Goal: Task Accomplishment & Management: Complete application form

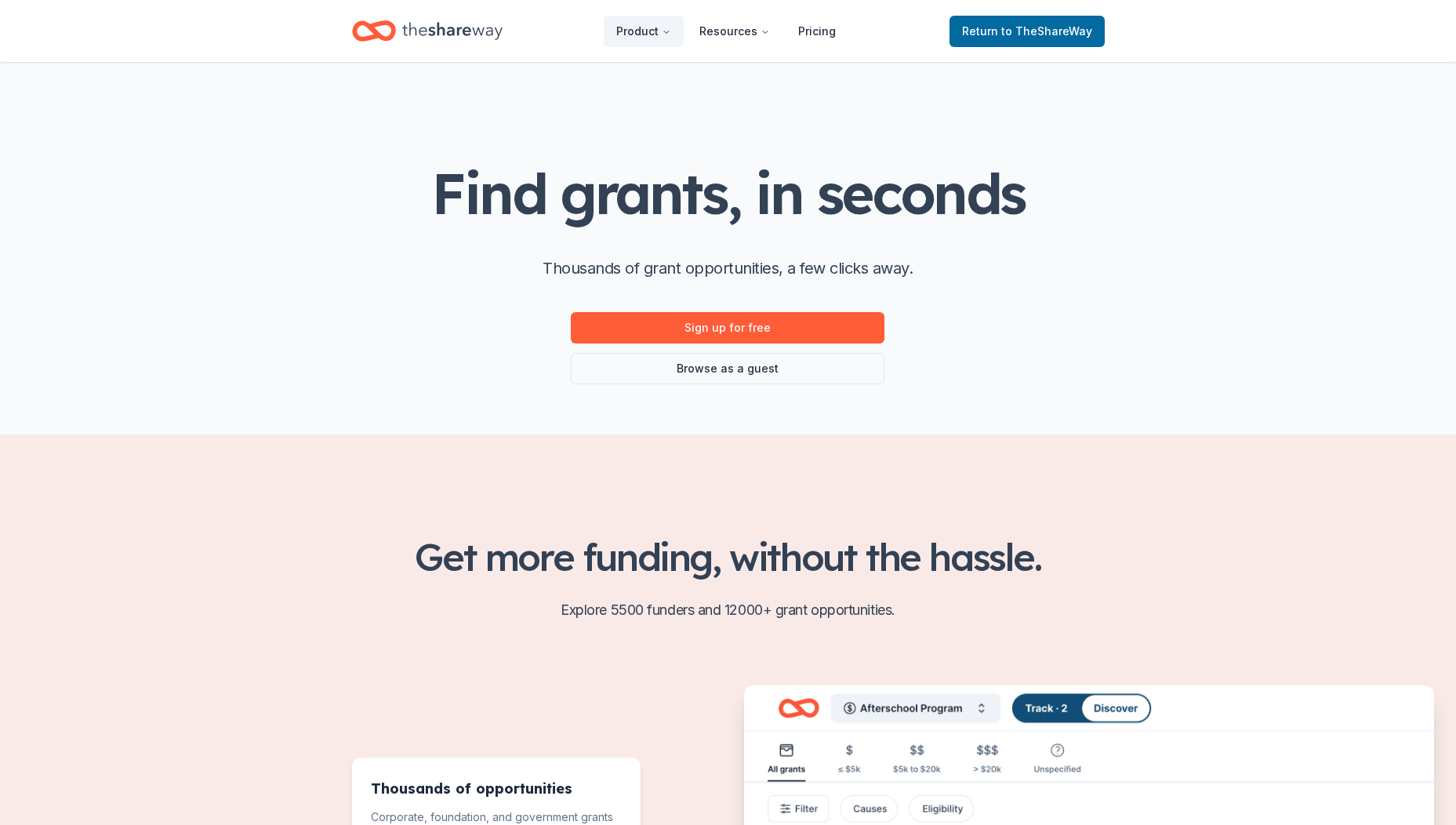
click at [388, 26] on icon "Home" at bounding box center [374, 30] width 44 height 37
click at [1019, 28] on span "to TheShareWay" at bounding box center [1047, 31] width 91 height 13
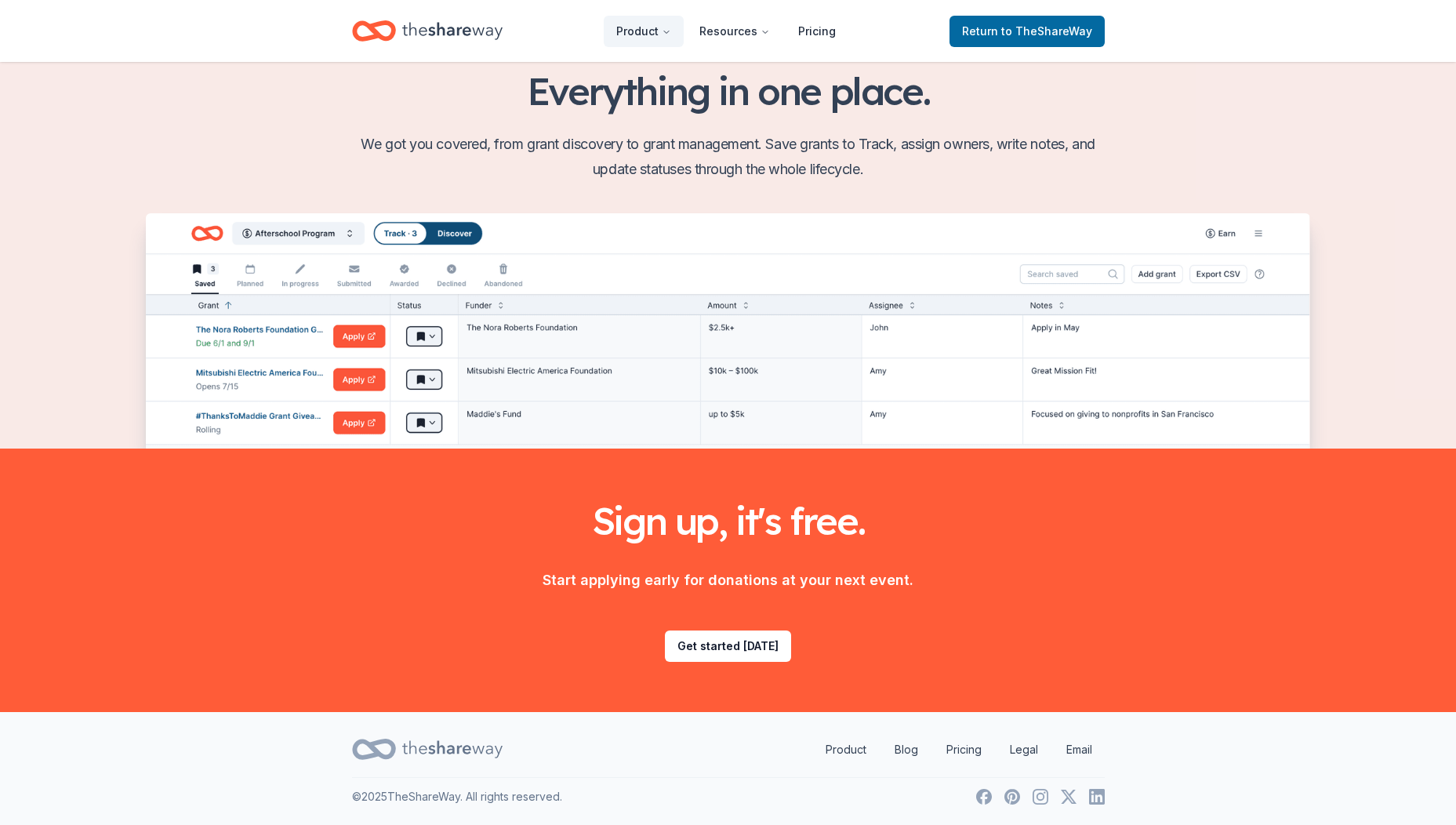
scroll to position [1585, 0]
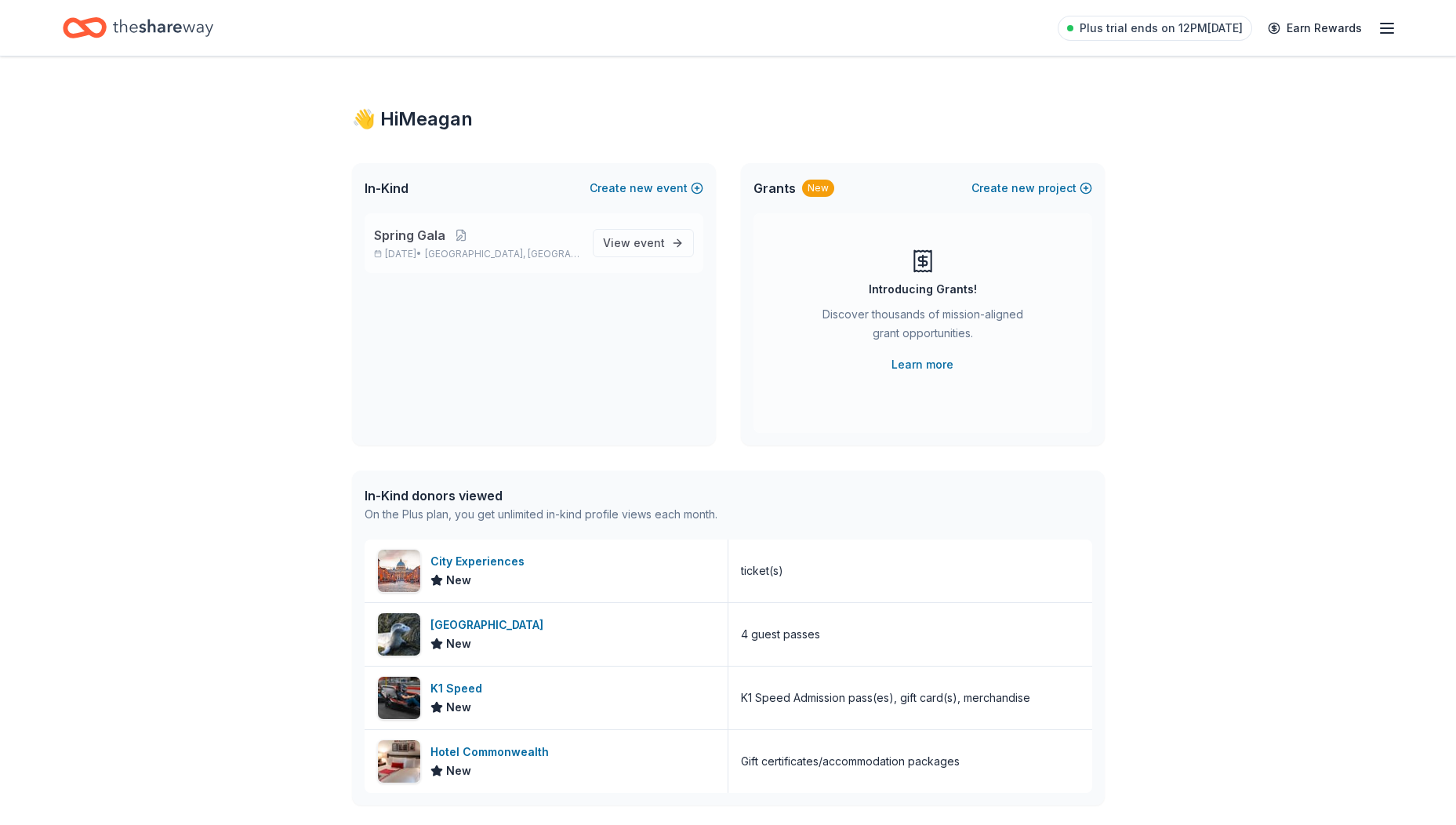
click at [455, 248] on p "Mar 05, 2026 • Boston, MA" at bounding box center [477, 253] width 206 height 12
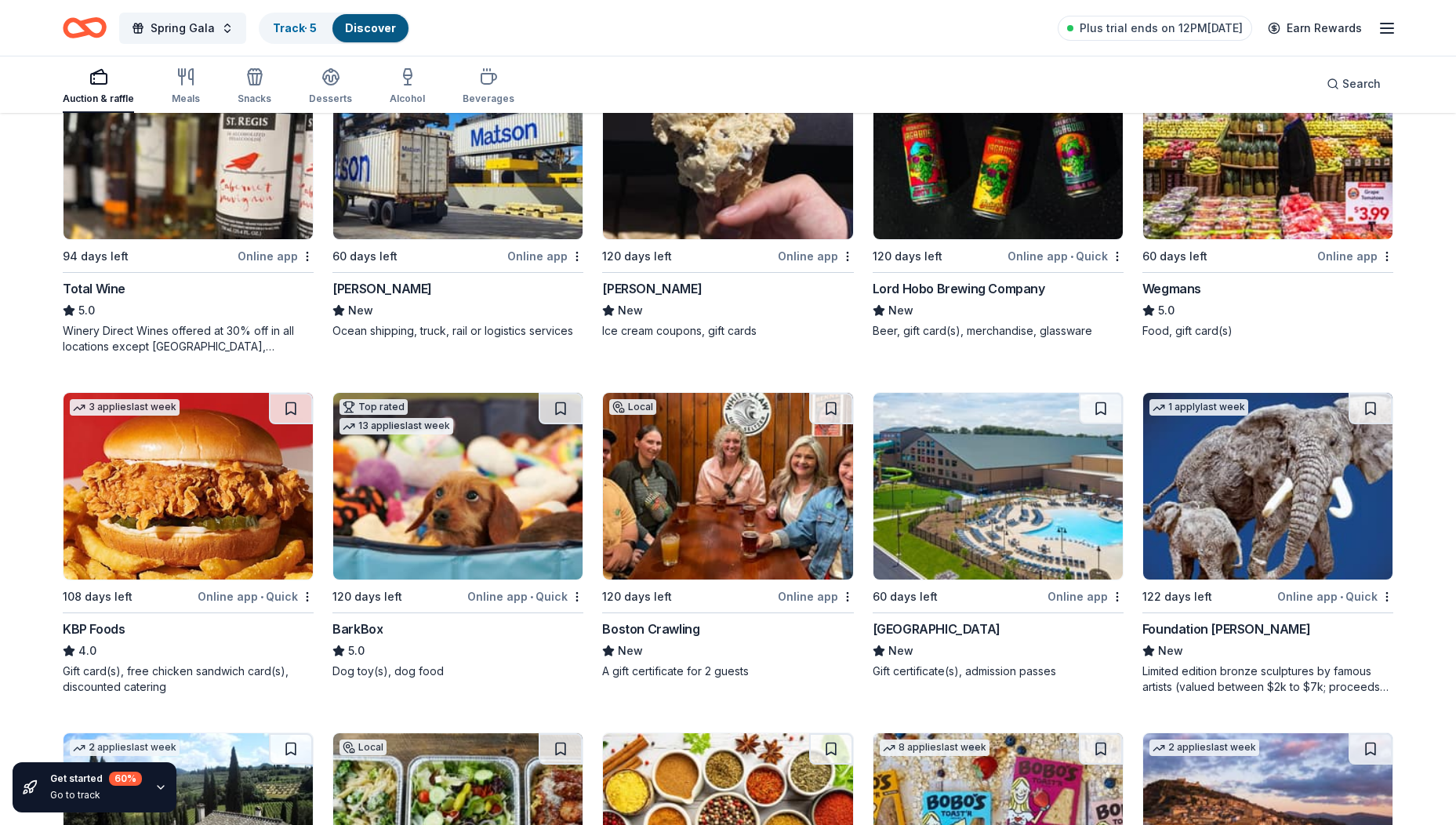
scroll to position [1961, 0]
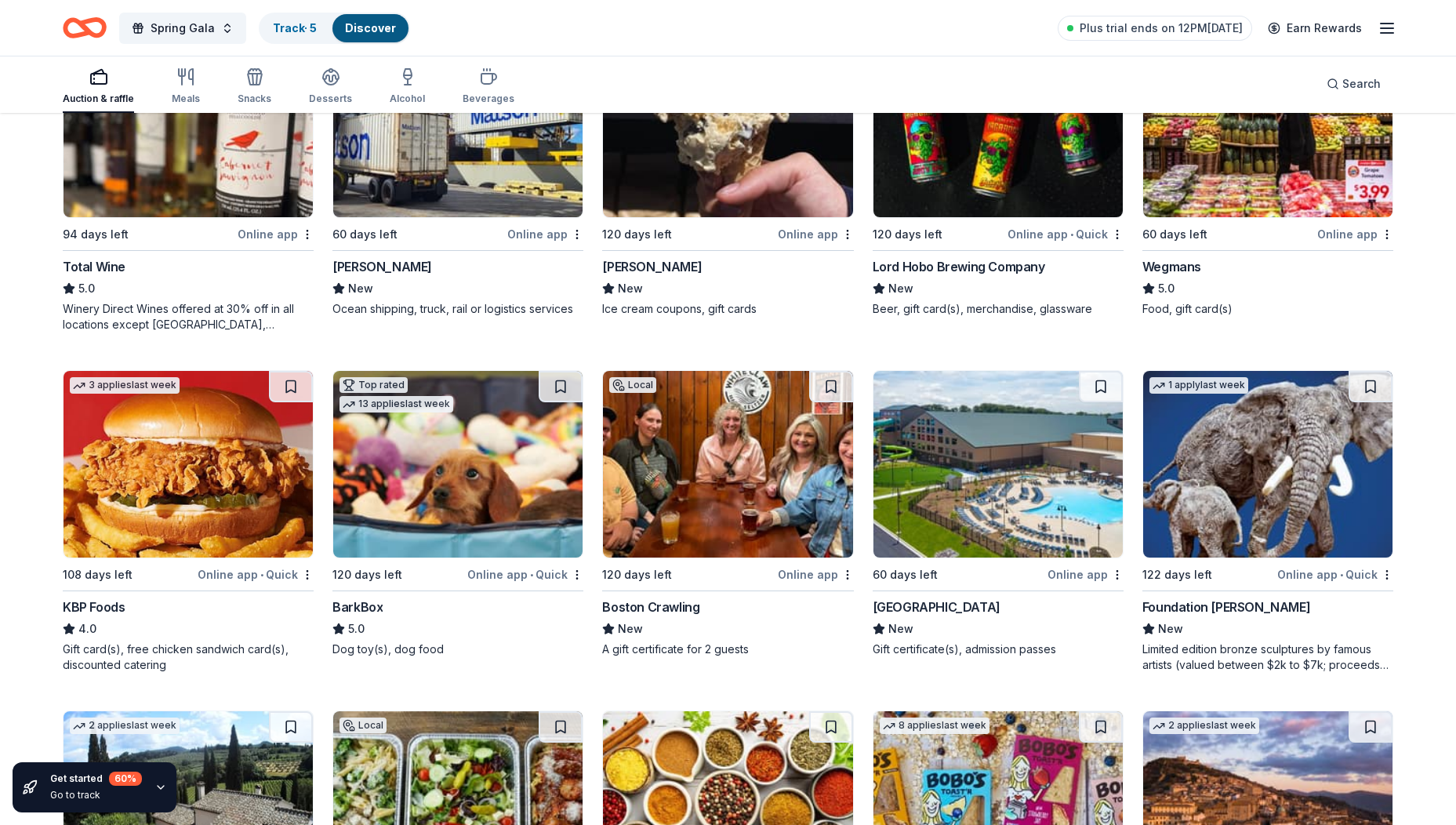
click at [999, 525] on img at bounding box center [997, 464] width 249 height 187
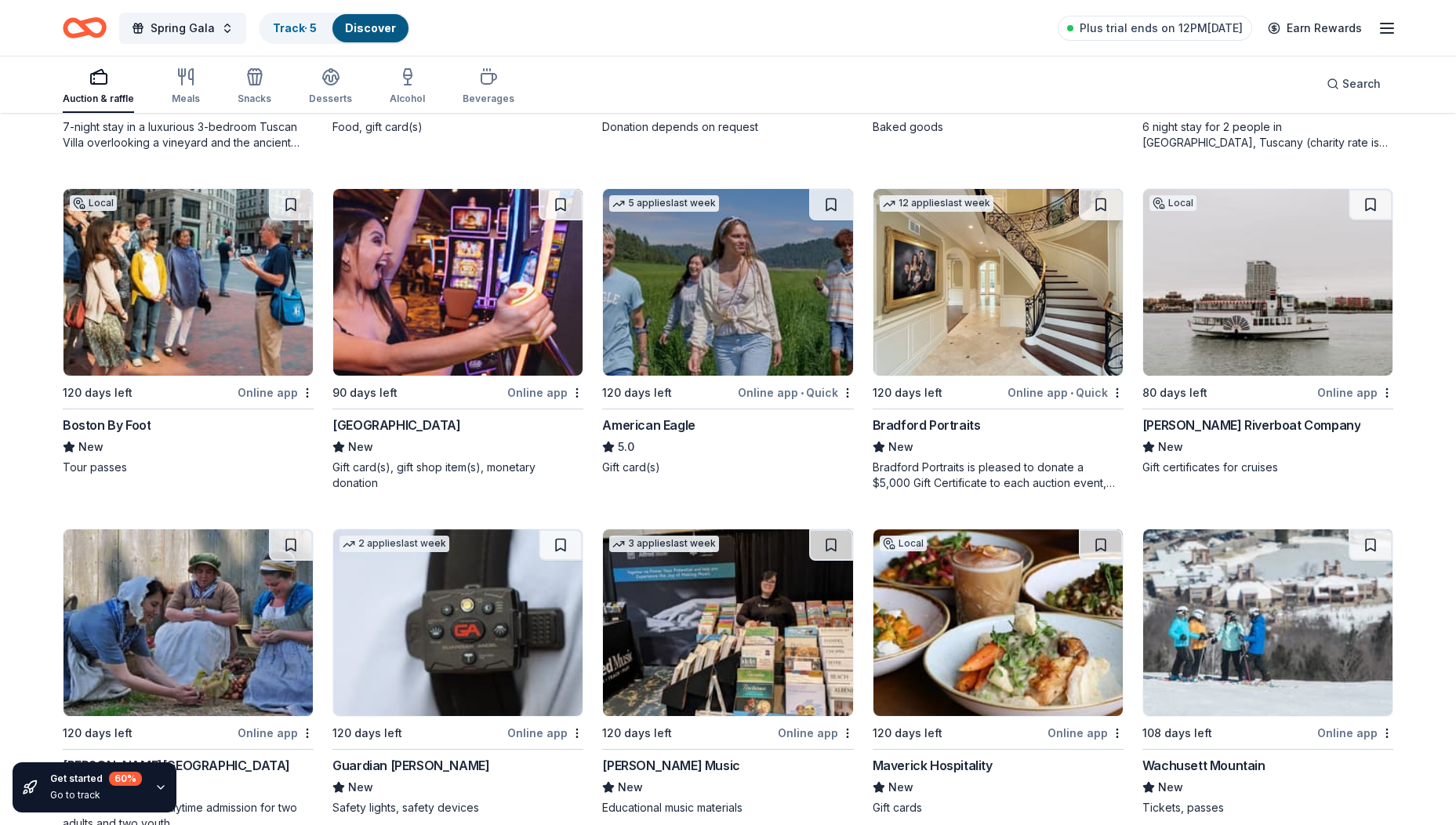
scroll to position [2956, 0]
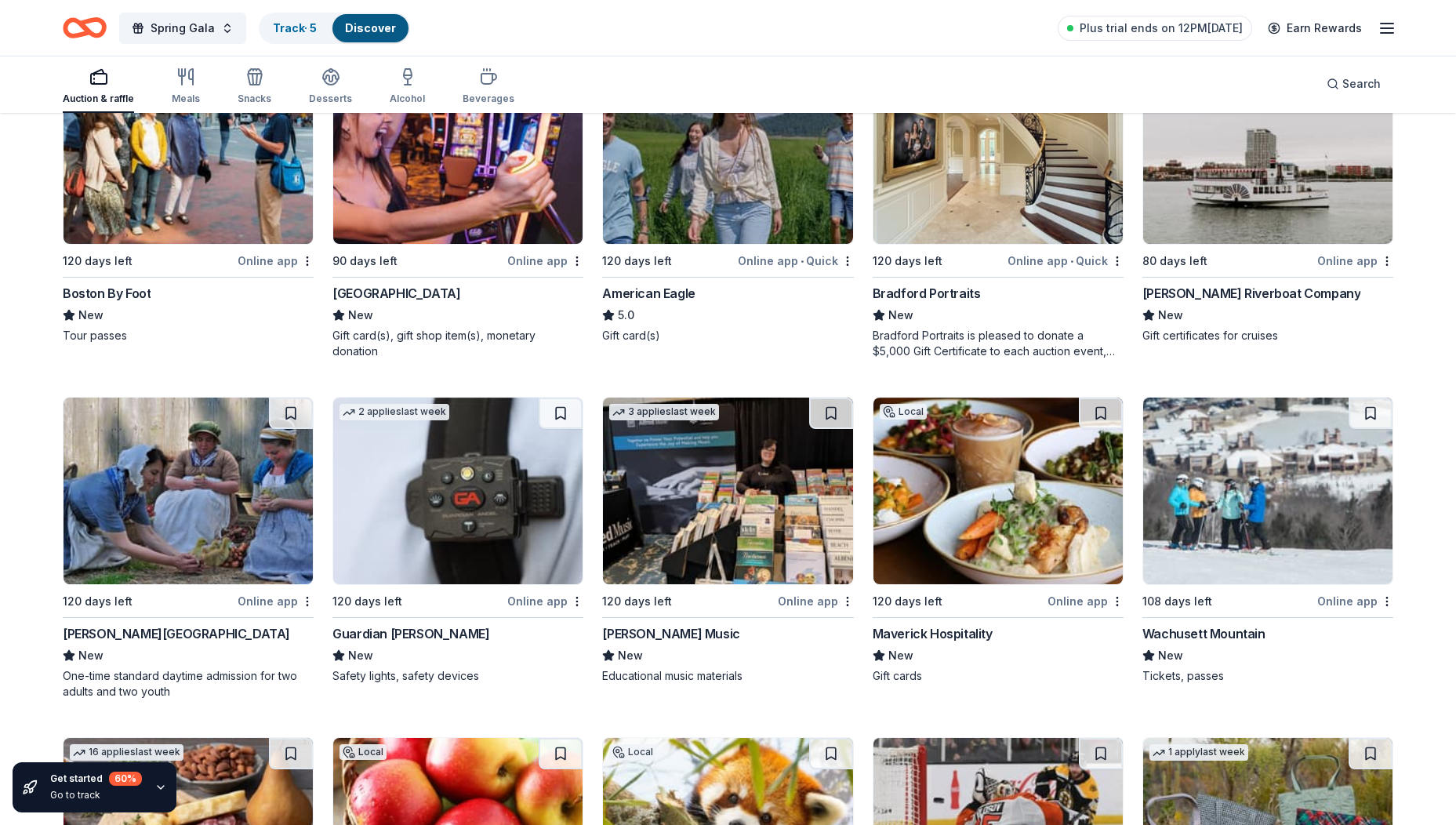
click at [1196, 490] on img at bounding box center [1268, 491] width 249 height 187
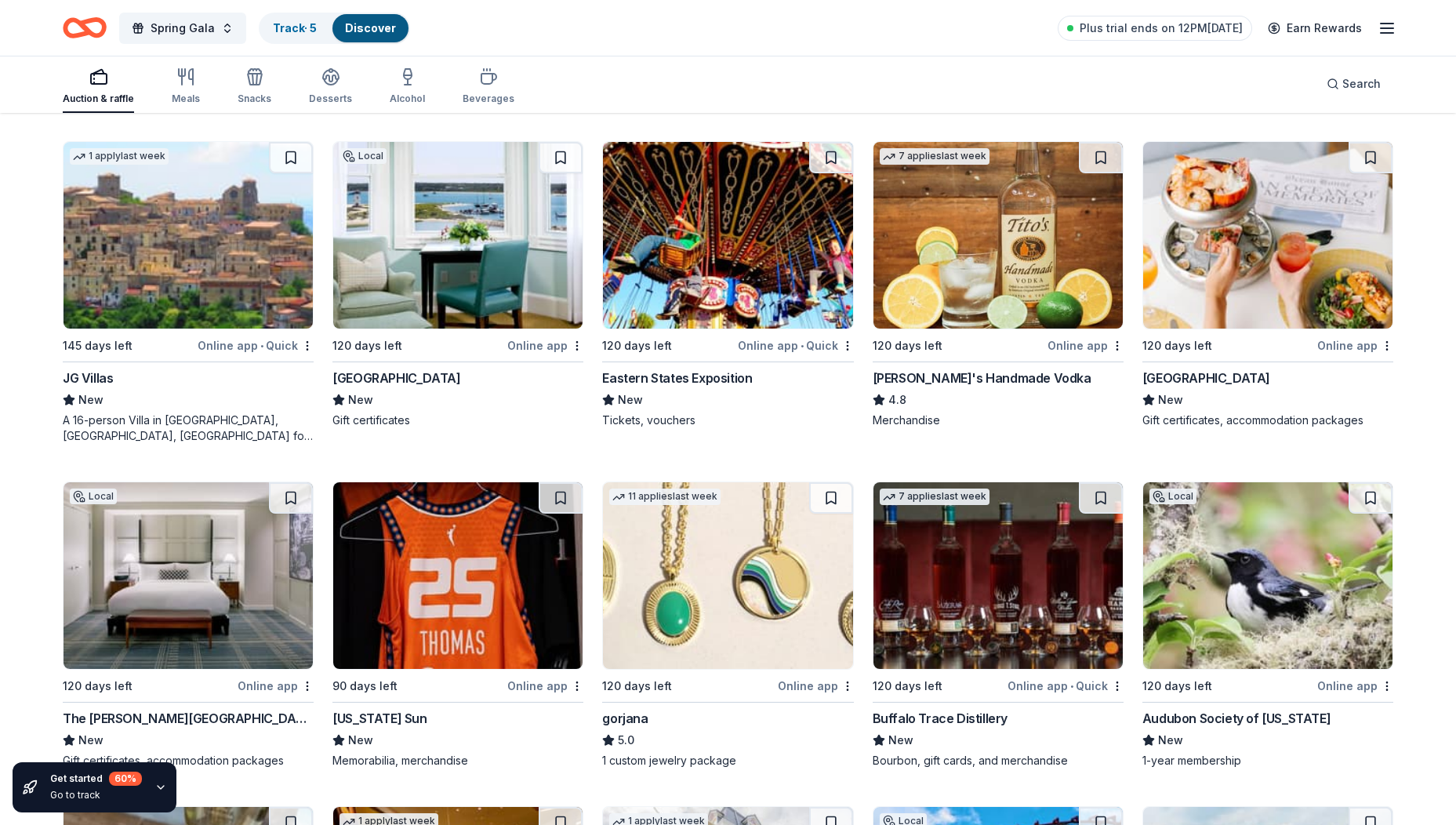
scroll to position [3898, 0]
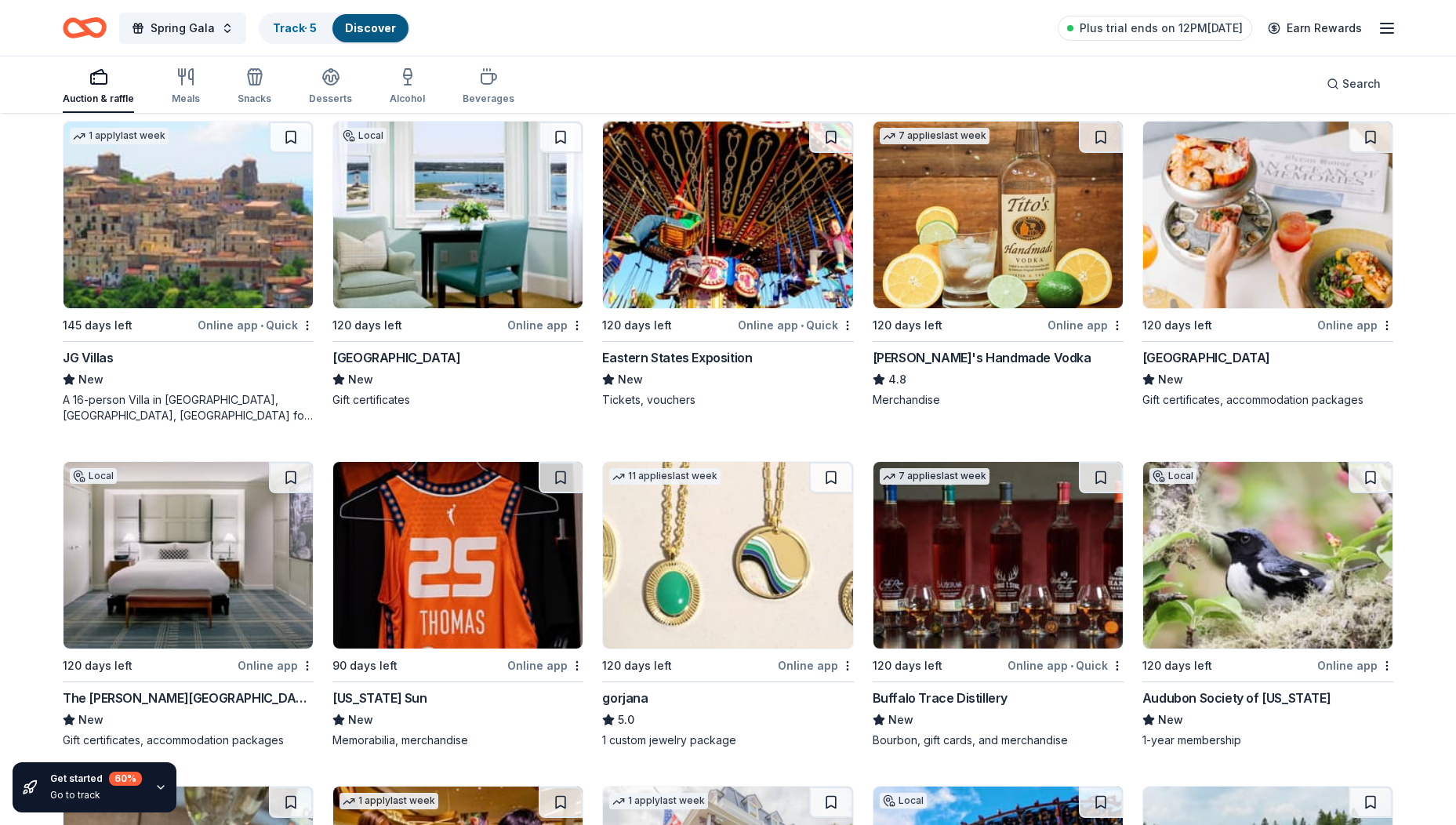
click at [728, 586] on img at bounding box center [727, 555] width 249 height 187
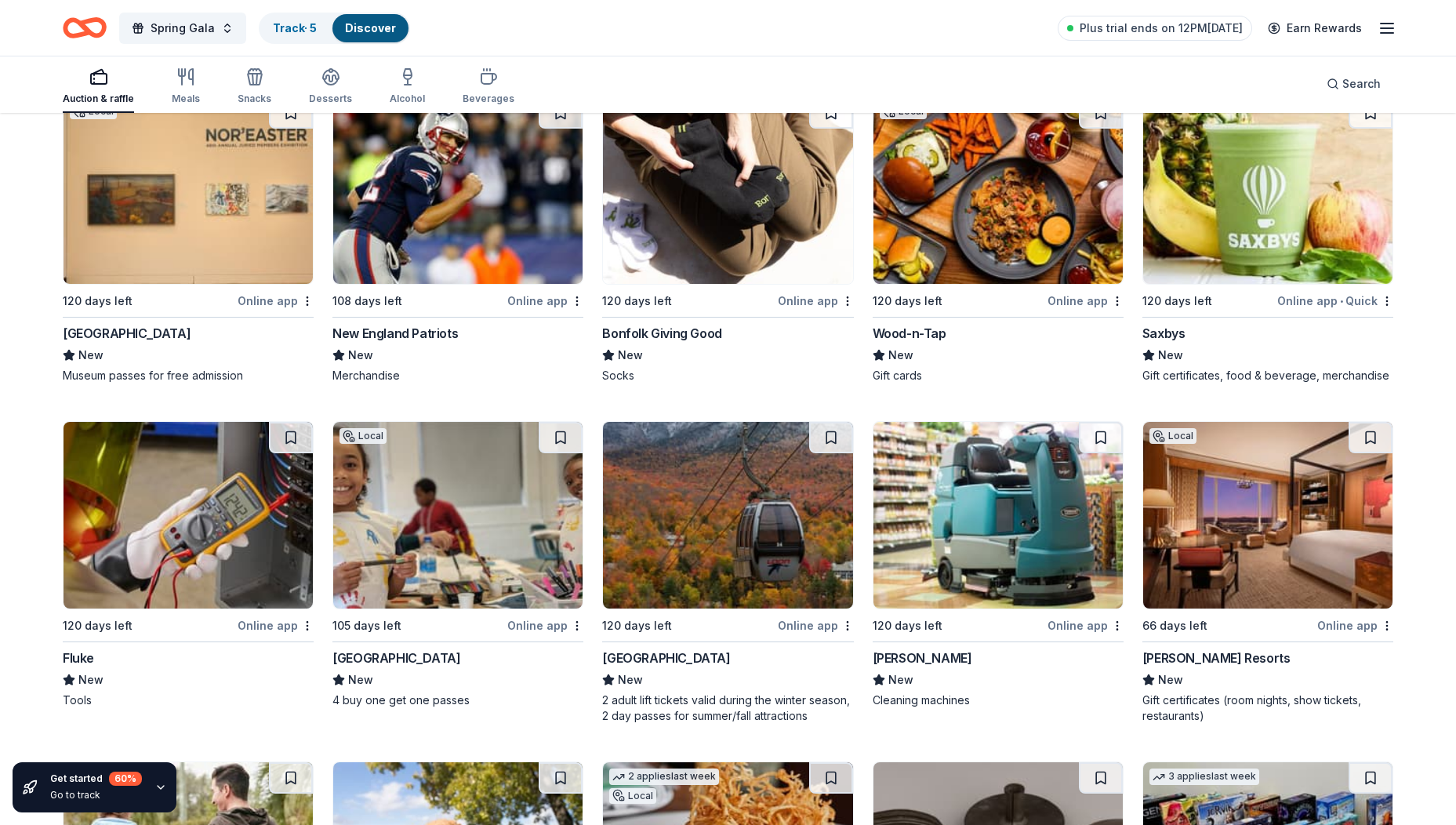
scroll to position [5919, 0]
click at [459, 222] on img at bounding box center [458, 190] width 249 height 187
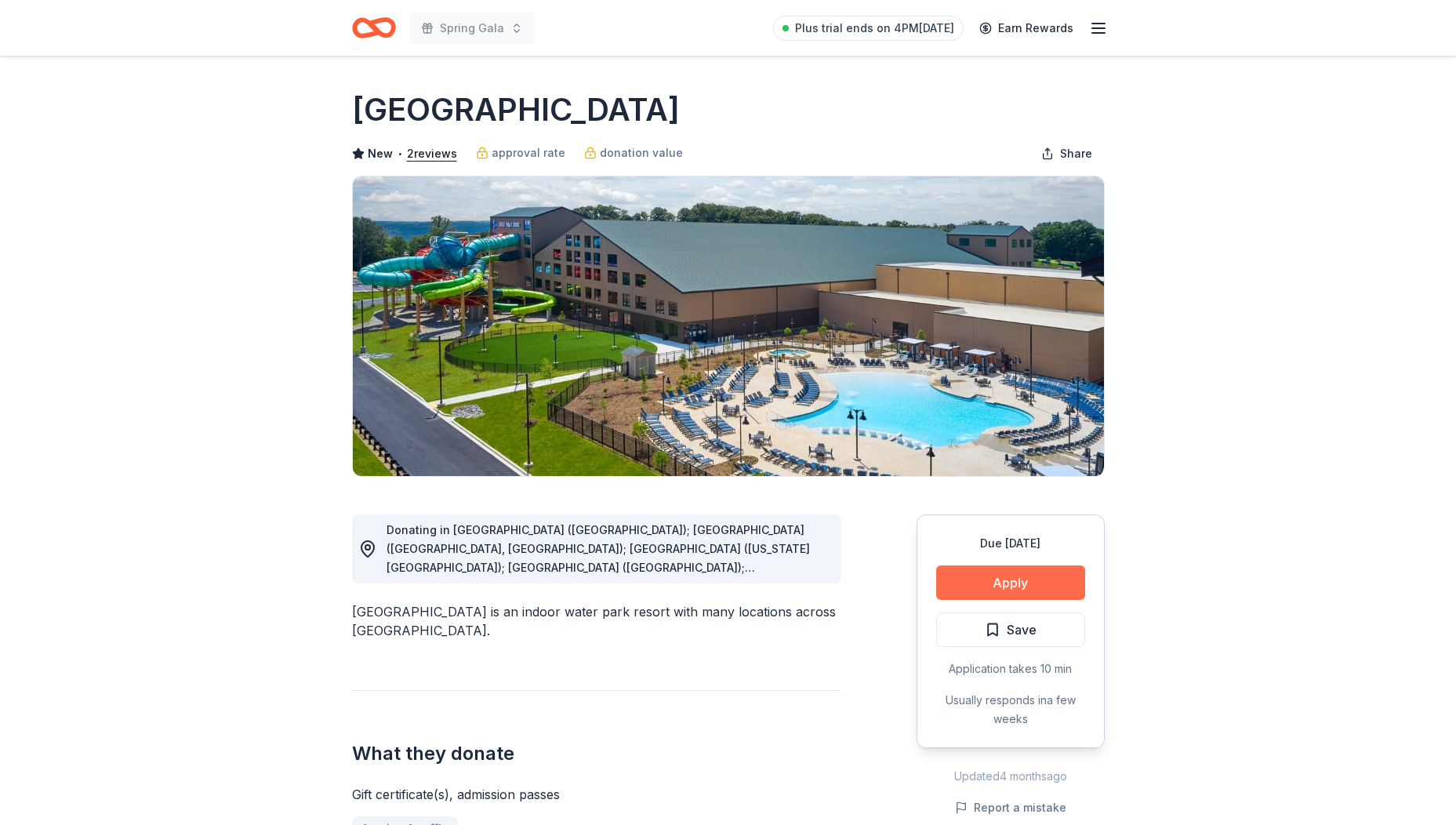
click at [1018, 585] on button "Apply" at bounding box center [1011, 583] width 149 height 35
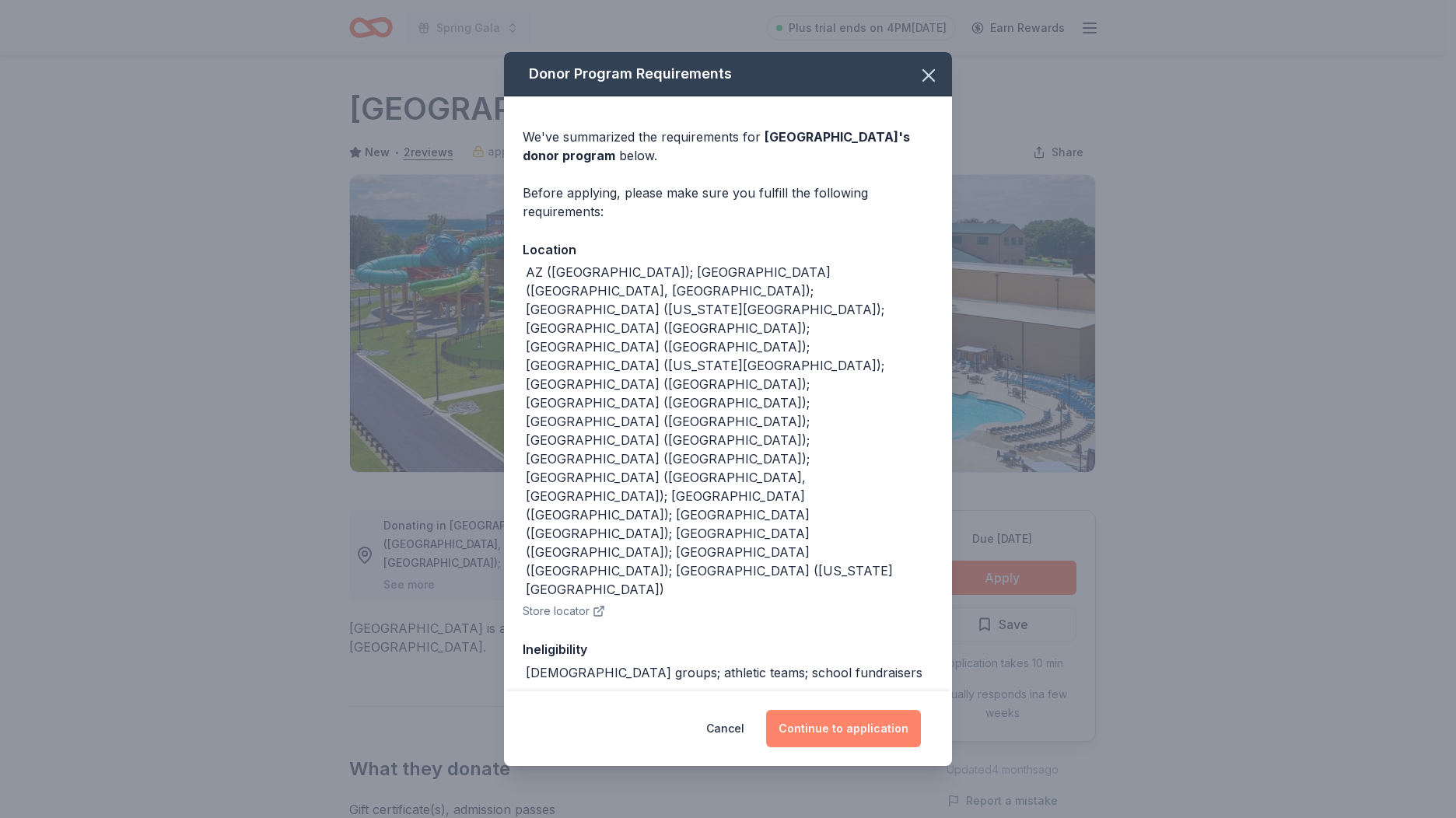
drag, startPoint x: 859, startPoint y: 678, endPoint x: 868, endPoint y: 676, distance: 9.2
click at [860, 710] on button "Continue to application" at bounding box center [843, 729] width 155 height 37
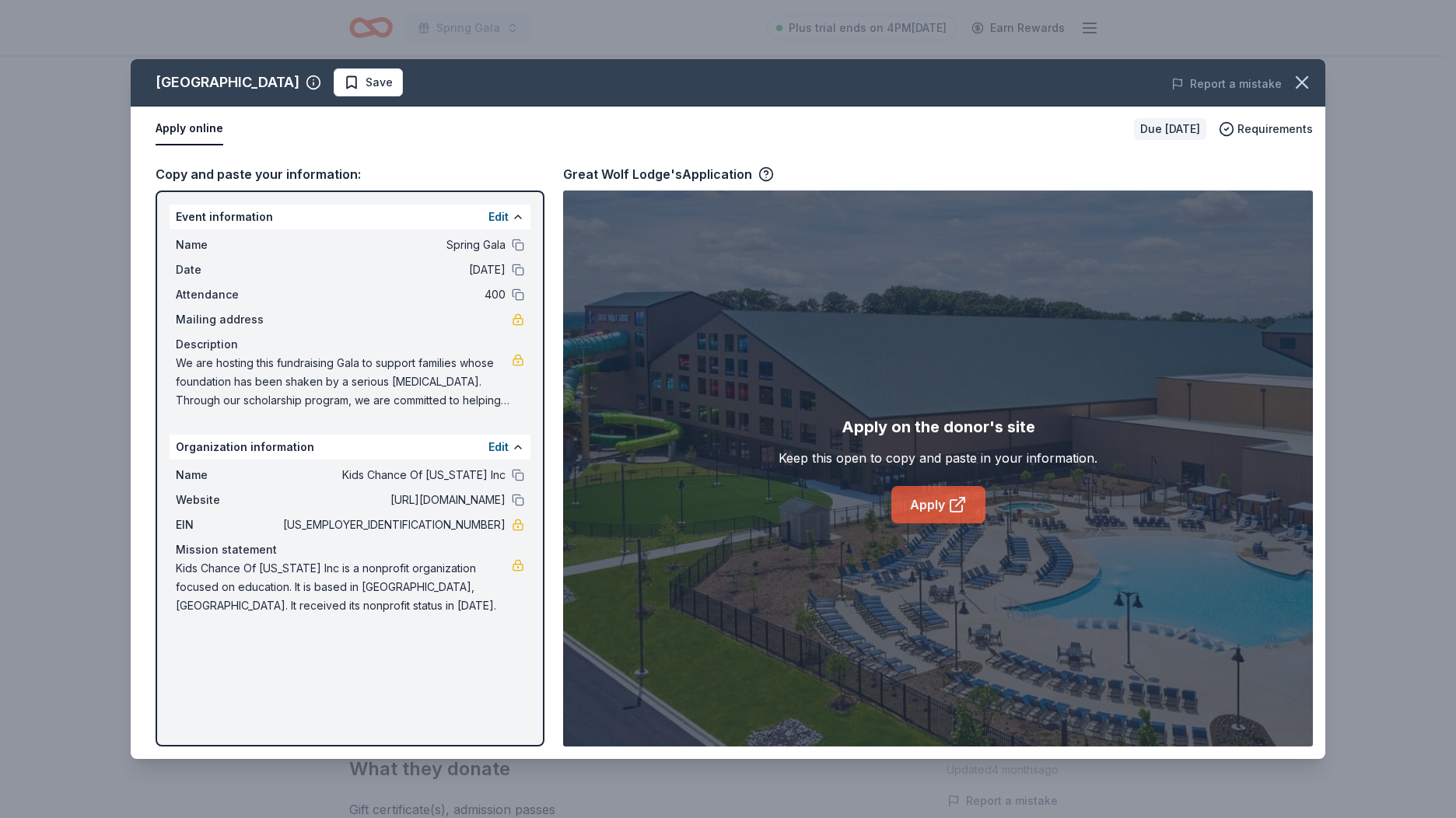
click at [942, 503] on link "Apply" at bounding box center [938, 505] width 94 height 37
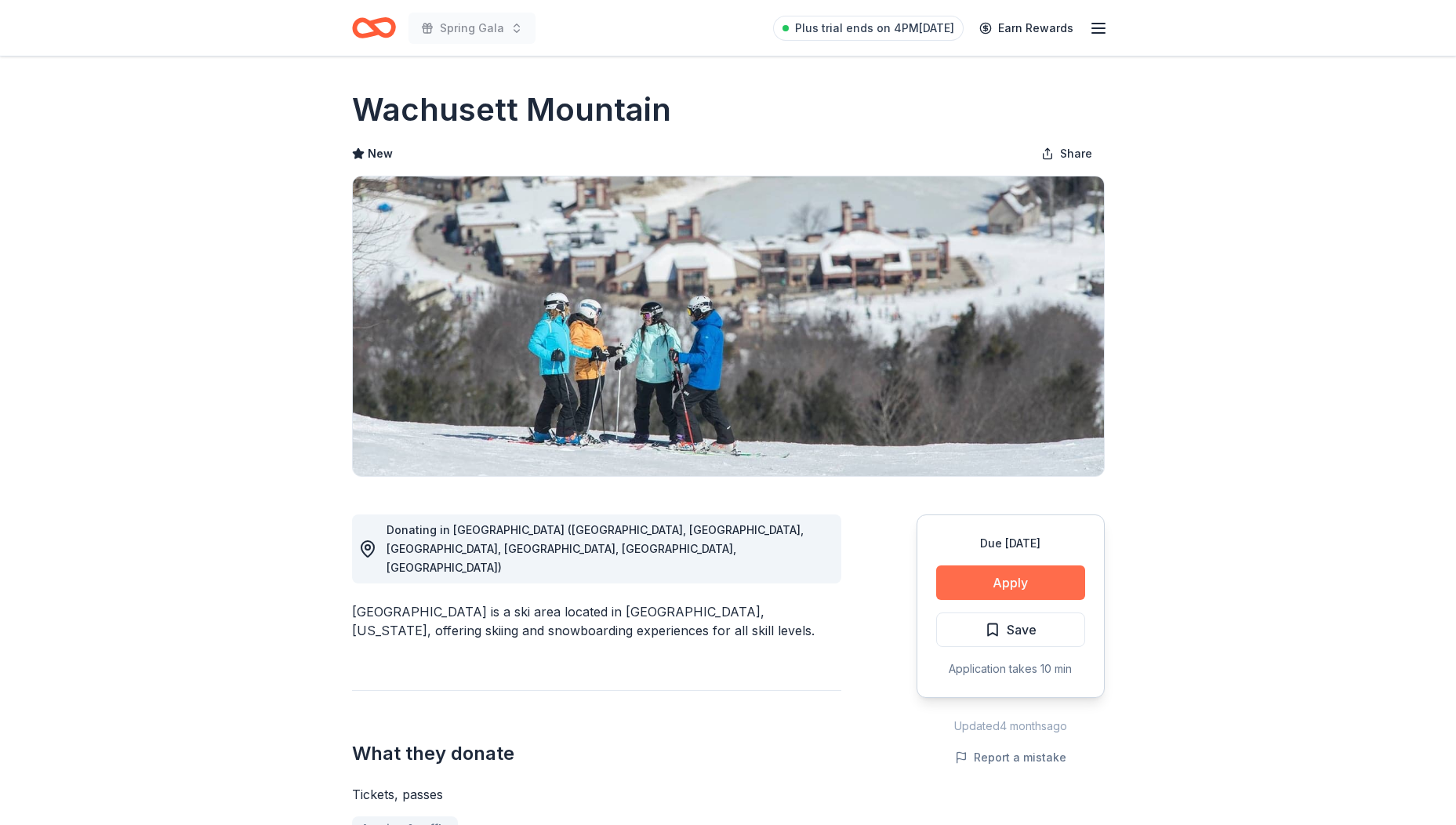
click at [1031, 585] on button "Apply" at bounding box center [1011, 583] width 149 height 35
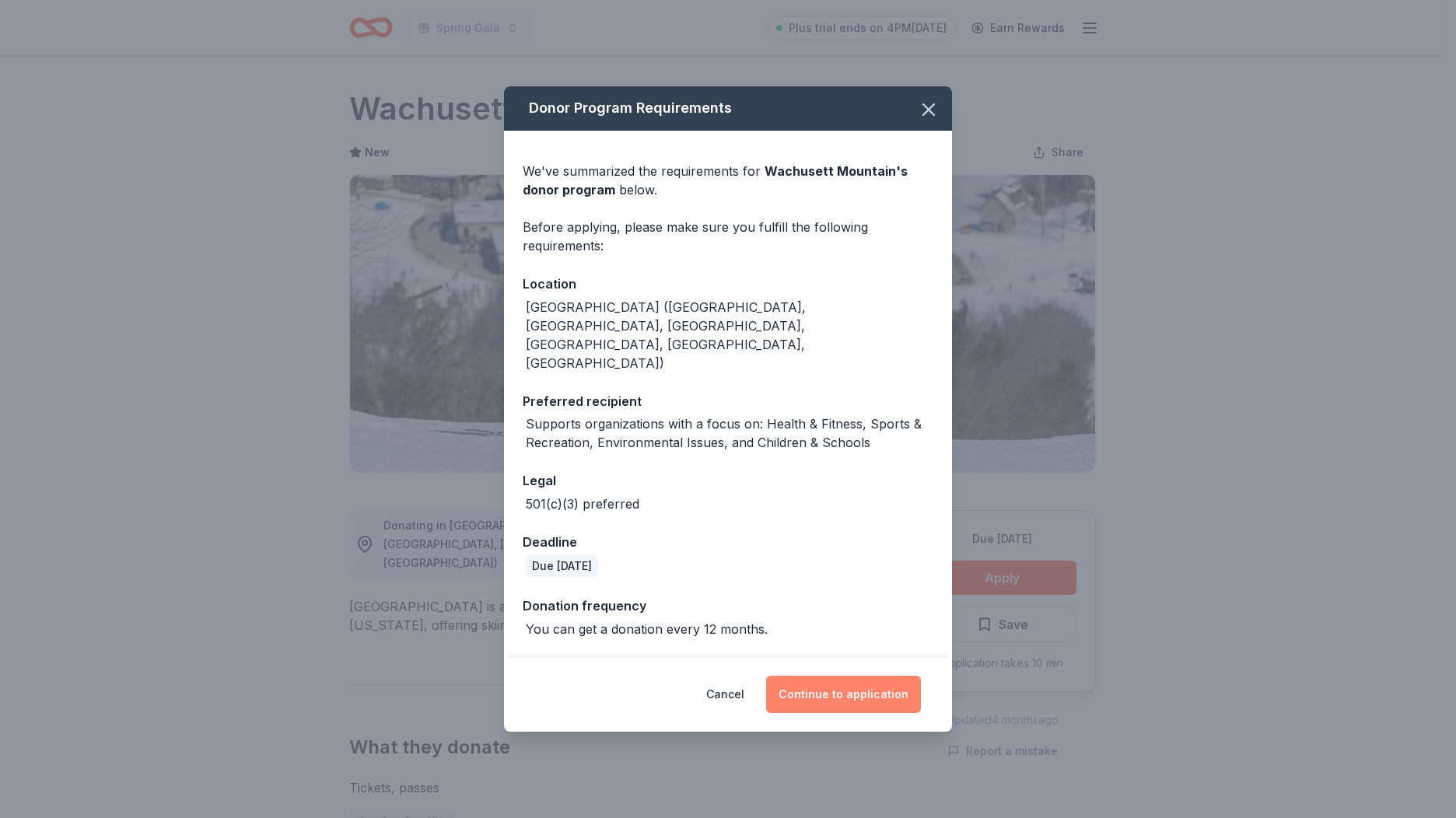
click at [889, 676] on button "Continue to application" at bounding box center [843, 695] width 155 height 37
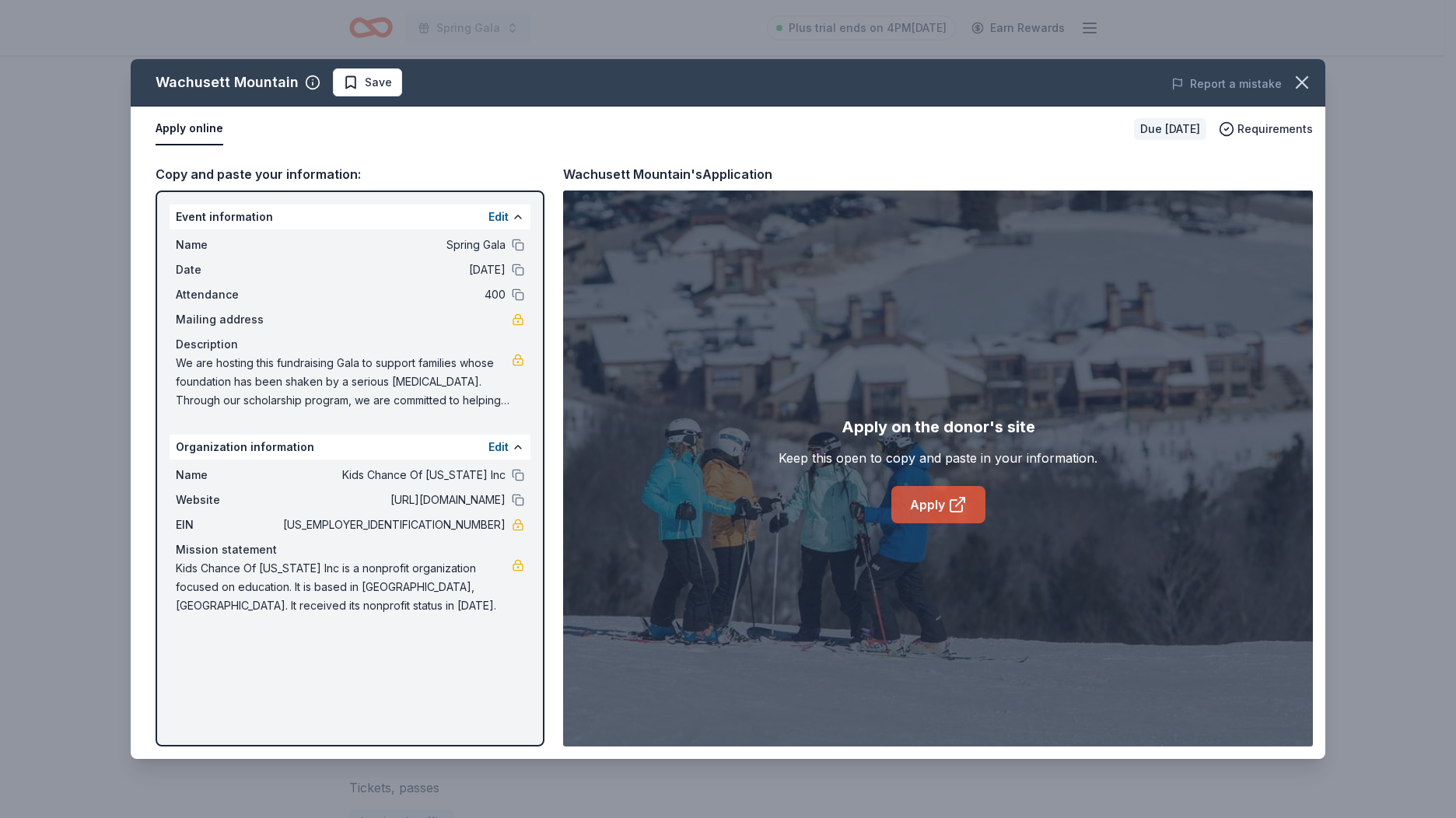
click at [940, 508] on link "Apply" at bounding box center [938, 505] width 94 height 37
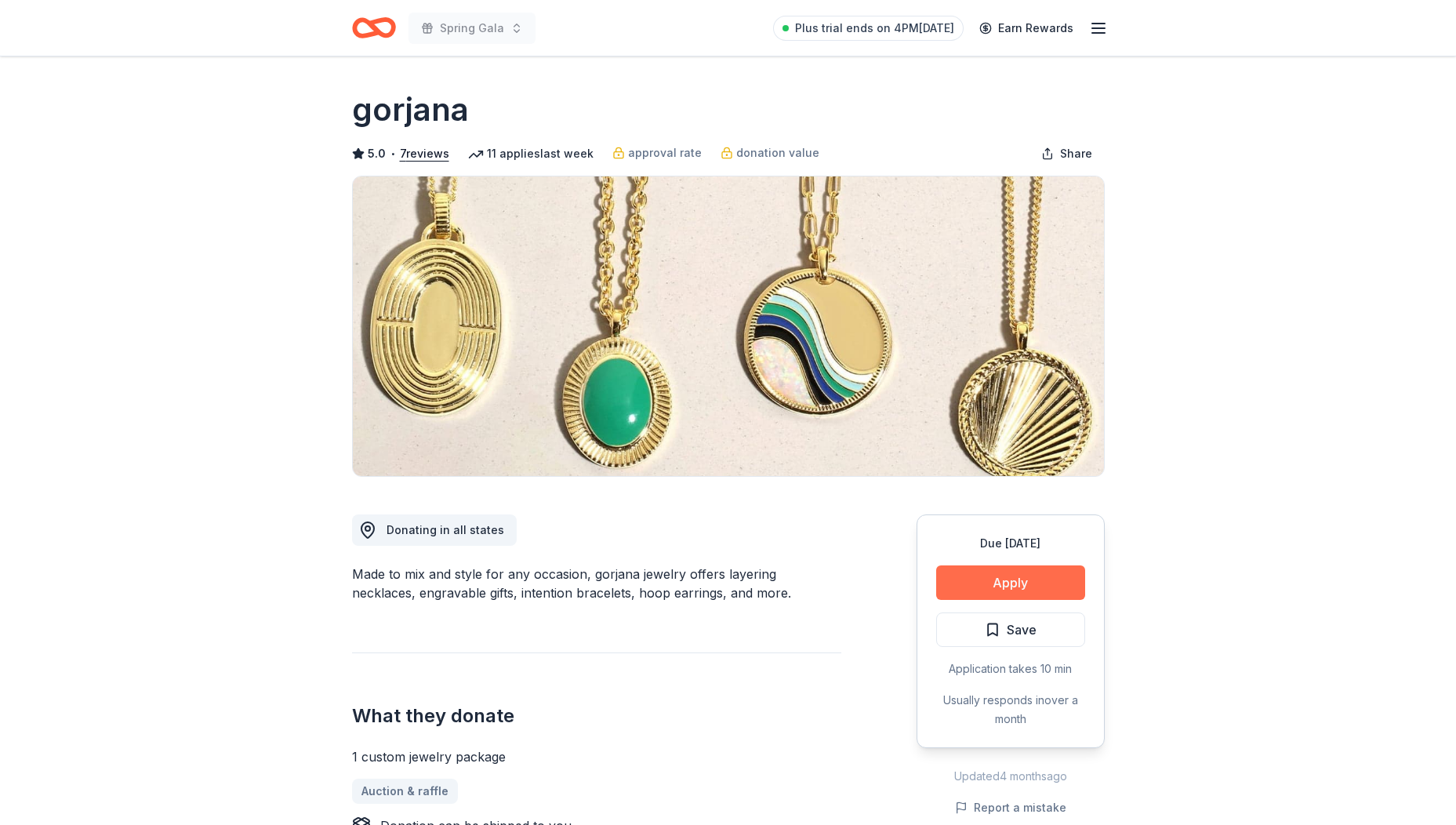
click at [1016, 579] on button "Apply" at bounding box center [1011, 583] width 149 height 35
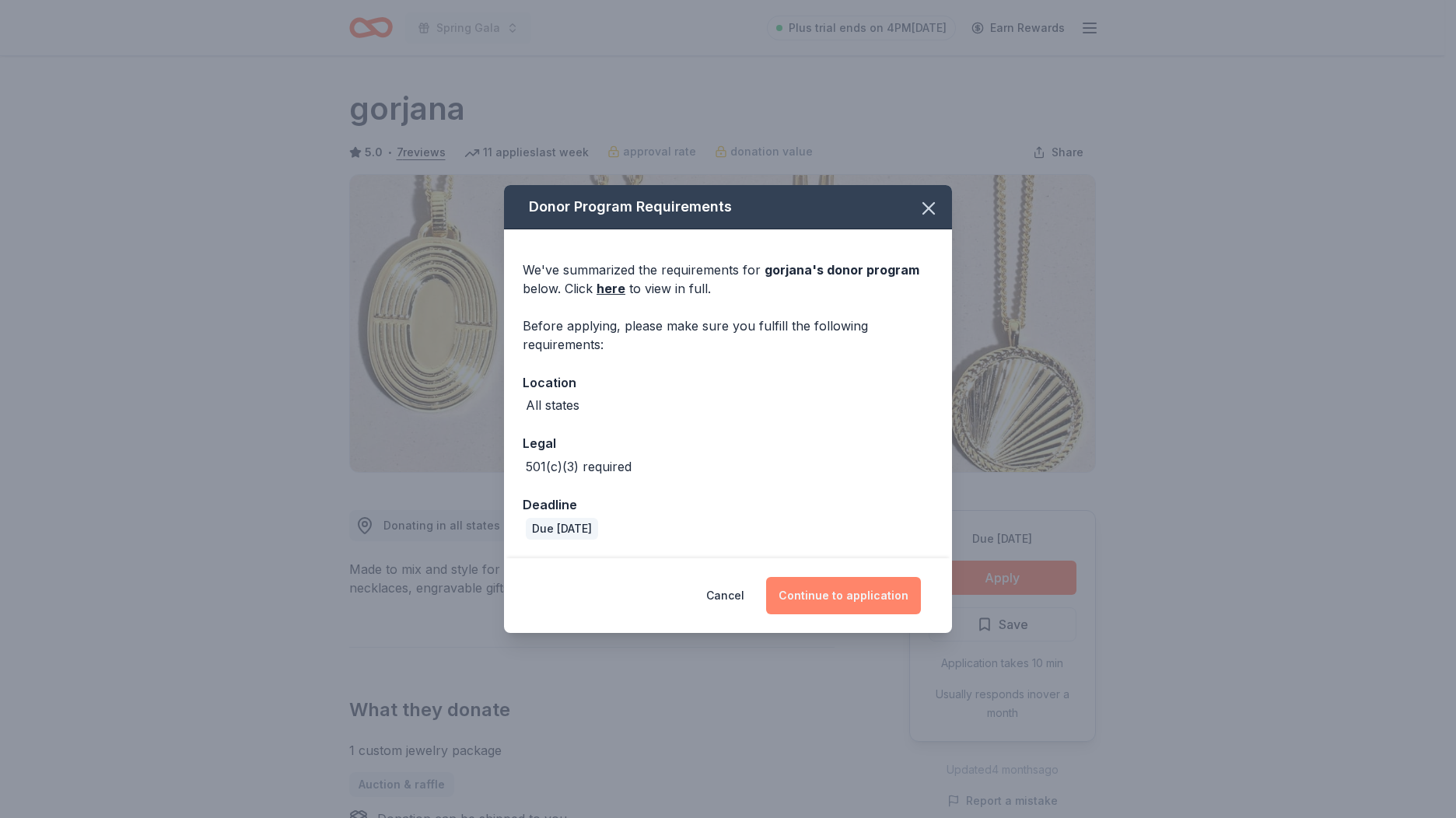
click at [856, 596] on button "Continue to application" at bounding box center [843, 596] width 155 height 37
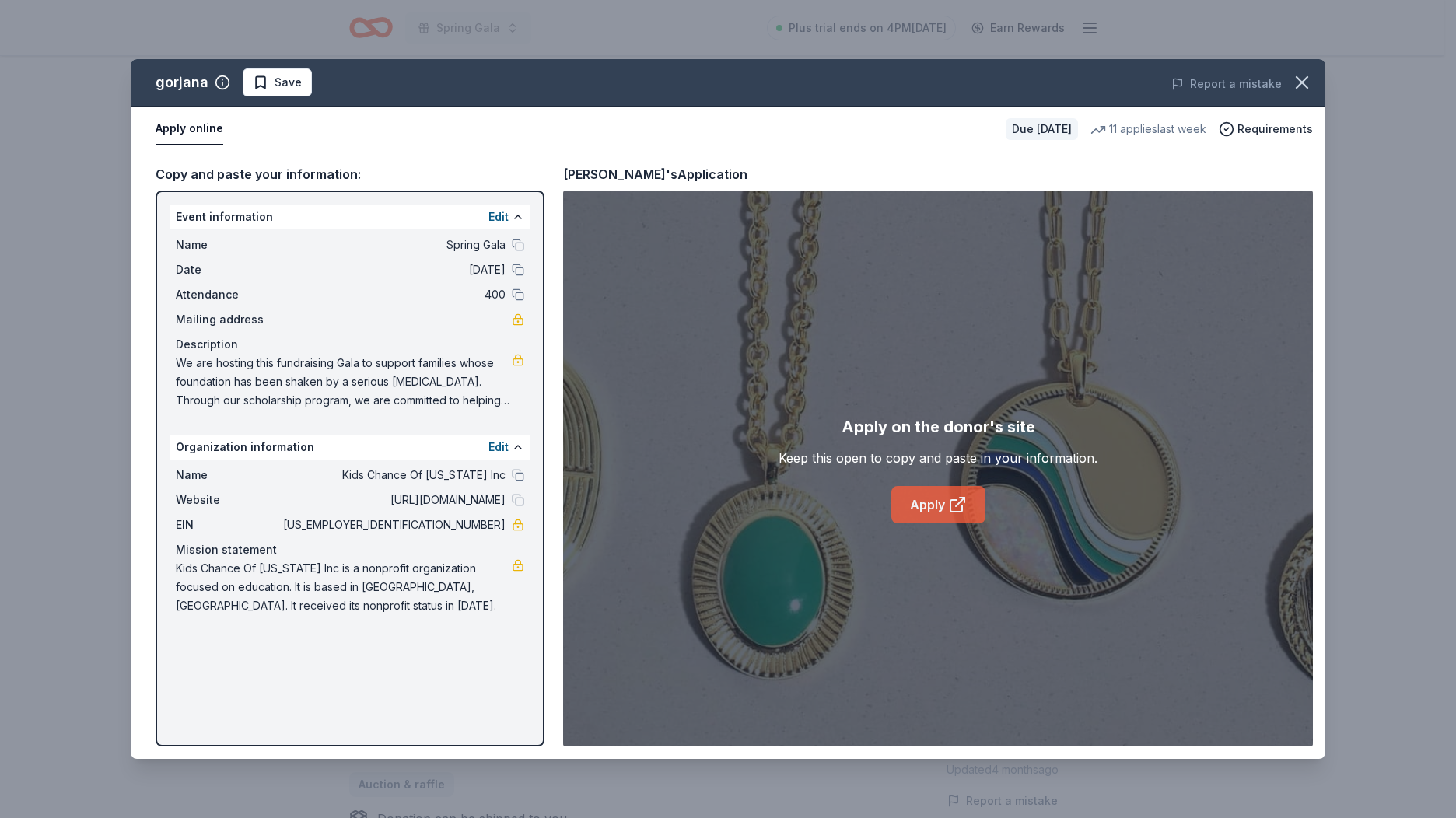
click at [931, 510] on link "Apply" at bounding box center [938, 505] width 94 height 37
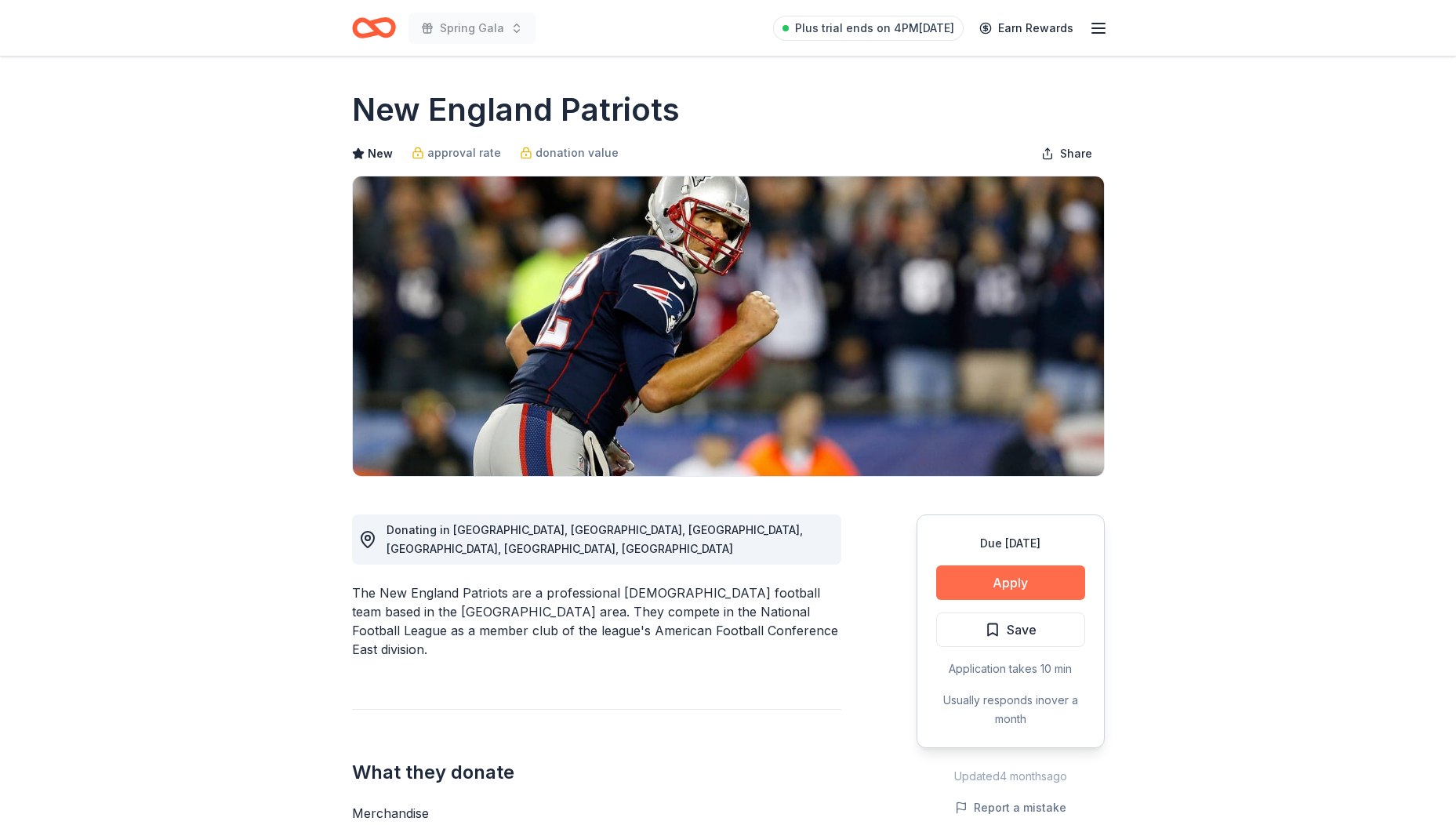
click at [1030, 572] on button "Apply" at bounding box center [1011, 583] width 149 height 35
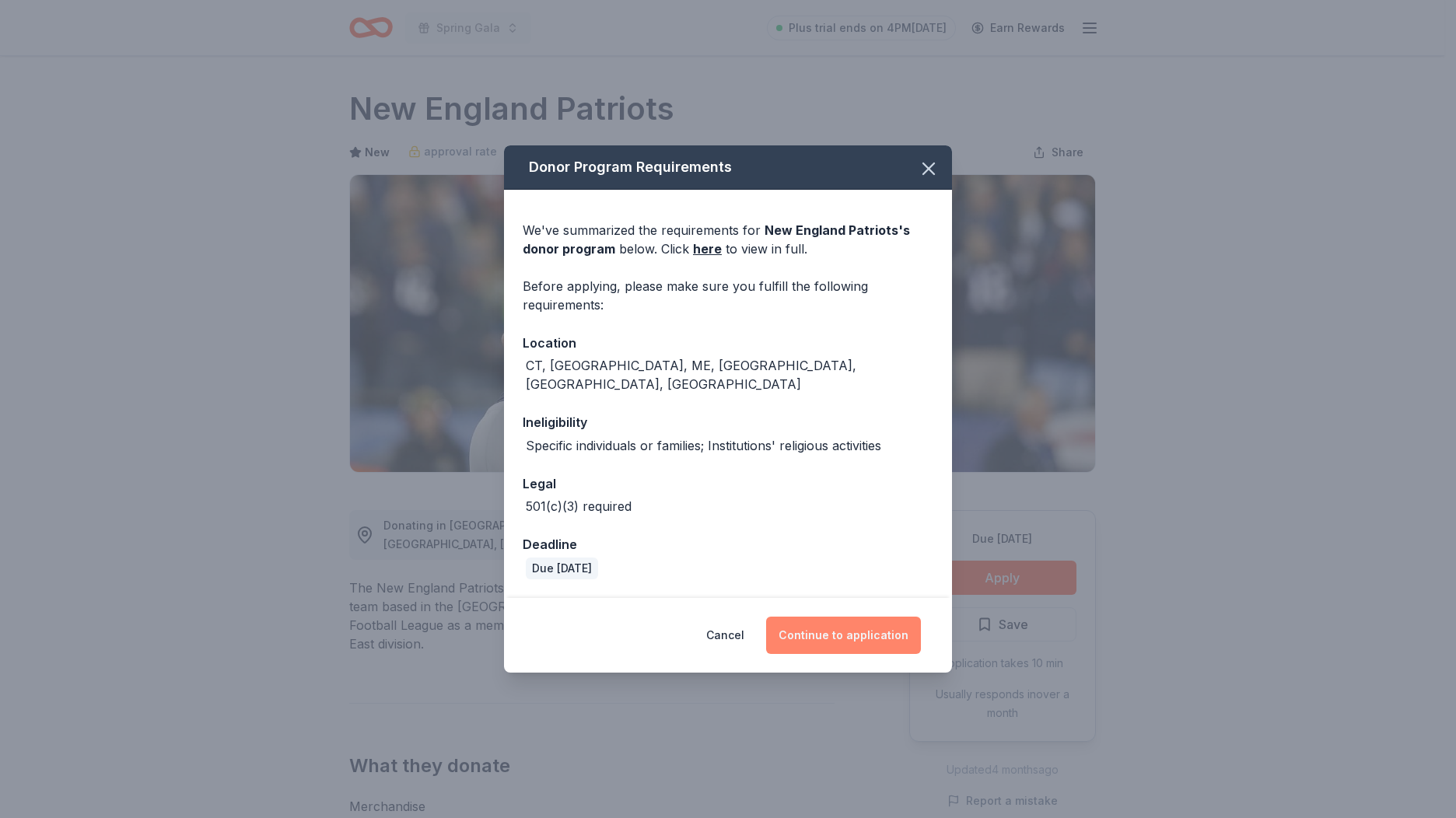
click at [830, 617] on button "Continue to application" at bounding box center [843, 635] width 155 height 37
